Goal: Check status: Check status

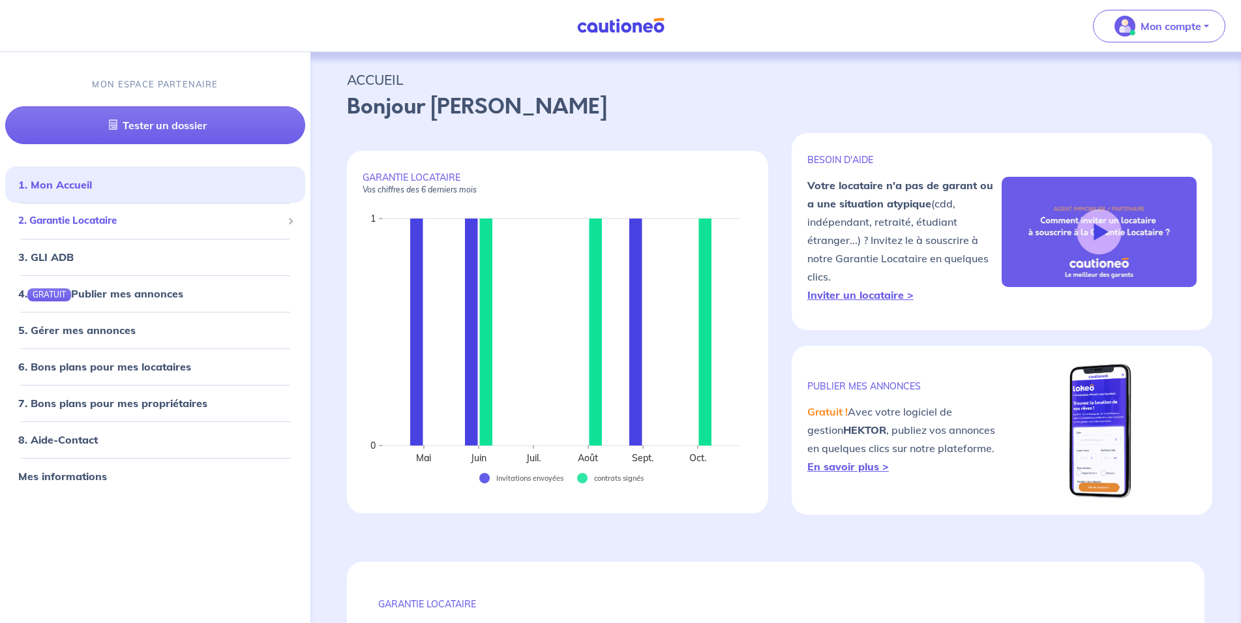
click at [183, 227] on span "2. Garantie Locataire" at bounding box center [150, 220] width 264 height 15
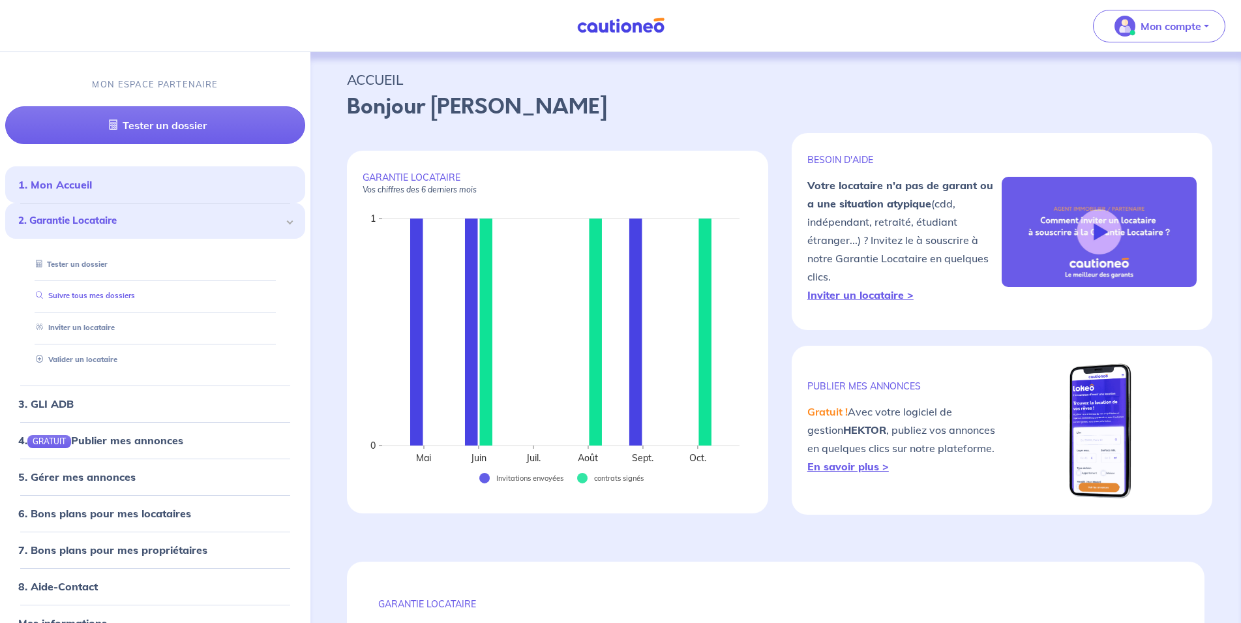
click at [119, 307] on li "Suivre tous mes dossiers" at bounding box center [155, 296] width 269 height 32
click at [119, 300] on link "Suivre tous mes dossiers" at bounding box center [83, 295] width 104 height 9
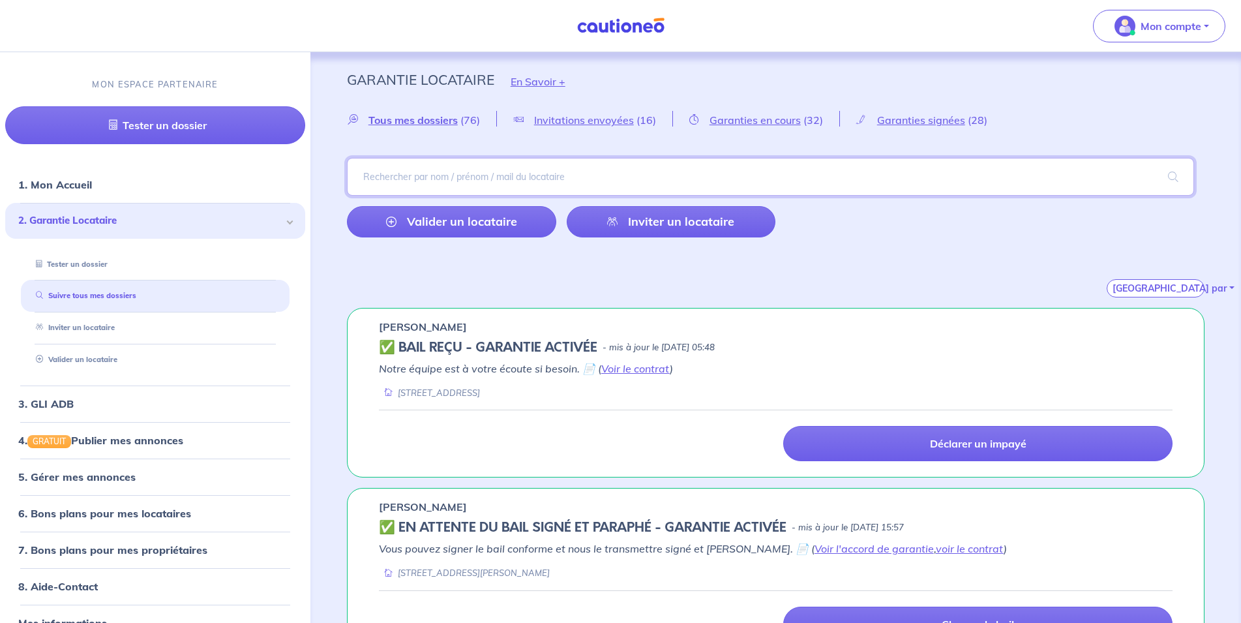
click at [417, 188] on input "search" at bounding box center [770, 177] width 847 height 38
type input "pruetz"
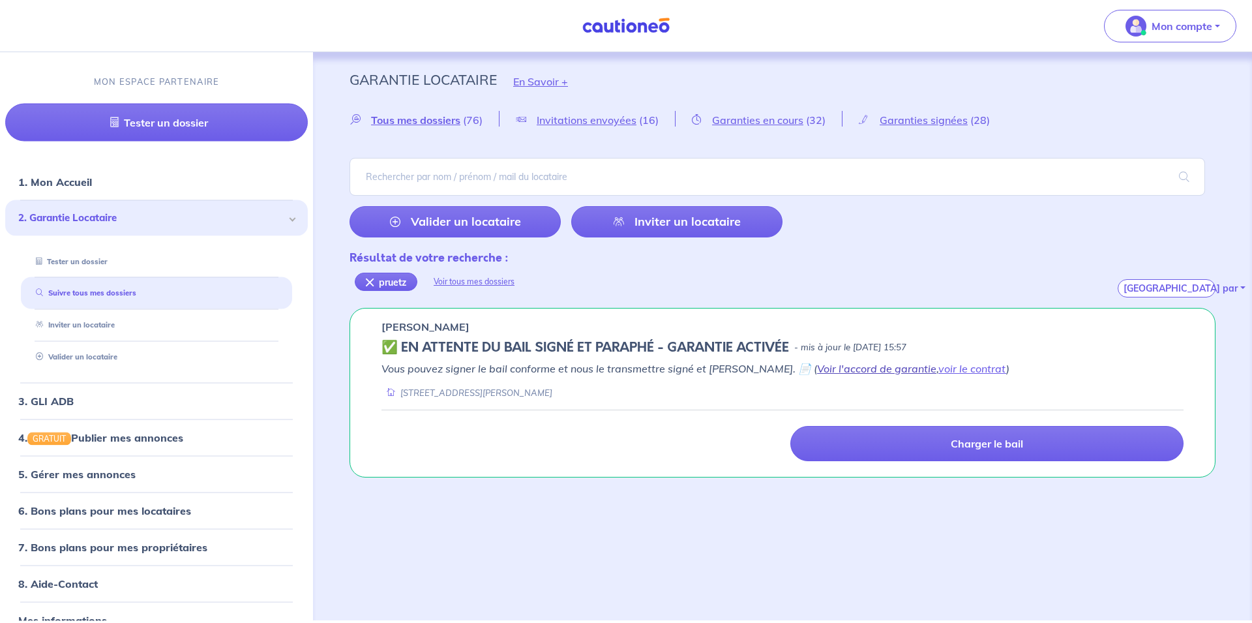
click at [857, 365] on link "Voir l'accord de garantie" at bounding box center [876, 368] width 119 height 13
click at [938, 368] on link "voir le contrat" at bounding box center [972, 368] width 68 height 13
